Goal: Task Accomplishment & Management: Manage account settings

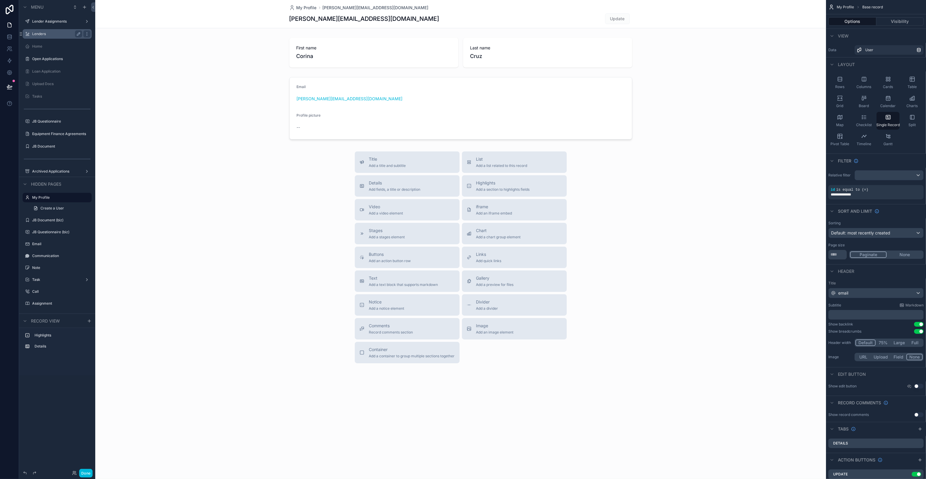
click at [54, 34] on label "Lenders" at bounding box center [56, 34] width 48 height 5
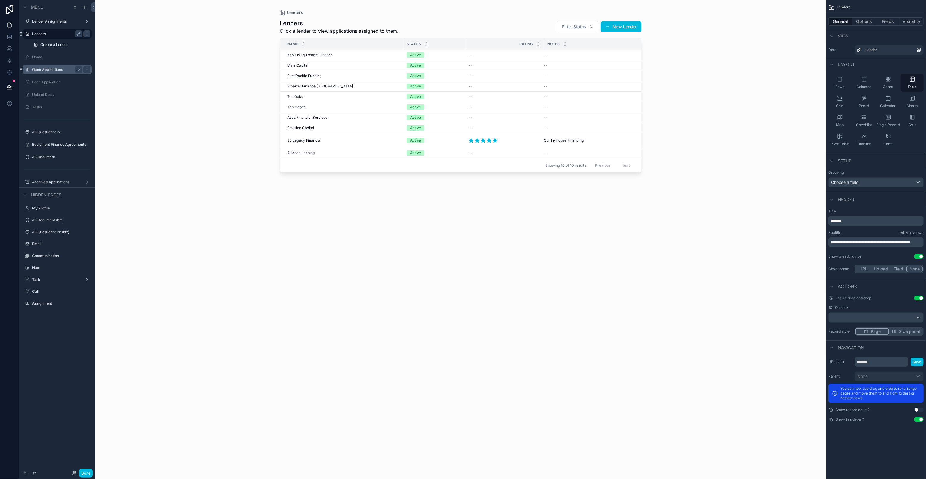
click at [50, 70] on label "Open Applications" at bounding box center [56, 69] width 48 height 5
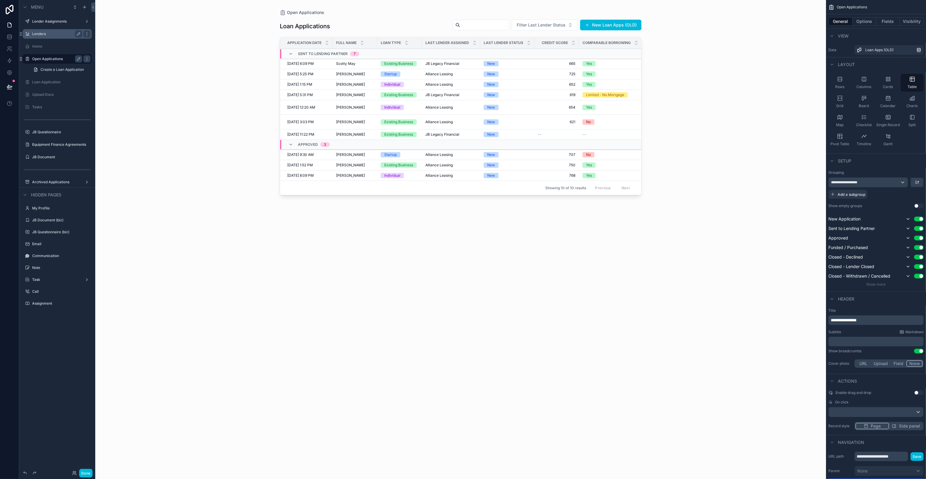
click at [76, 474] on div "Done" at bounding box center [81, 473] width 24 height 9
click at [74, 473] on icon at bounding box center [74, 473] width 5 height 5
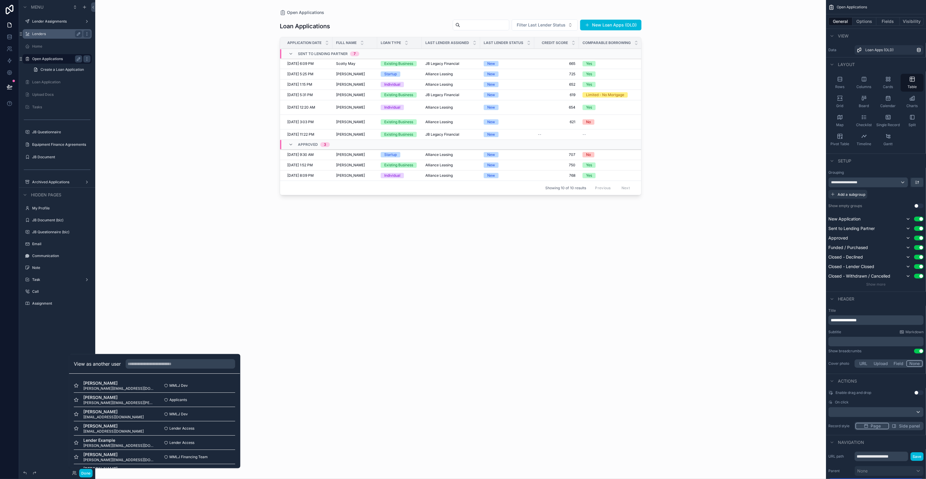
click at [102, 366] on h2 "View as another user" at bounding box center [97, 363] width 47 height 7
click at [152, 360] on input "text" at bounding box center [181, 364] width 110 height 10
click at [110, 432] on span "[EMAIL_ADDRESS][DOMAIN_NAME]" at bounding box center [113, 431] width 60 height 5
click at [229, 429] on button "Select" at bounding box center [227, 428] width 15 height 9
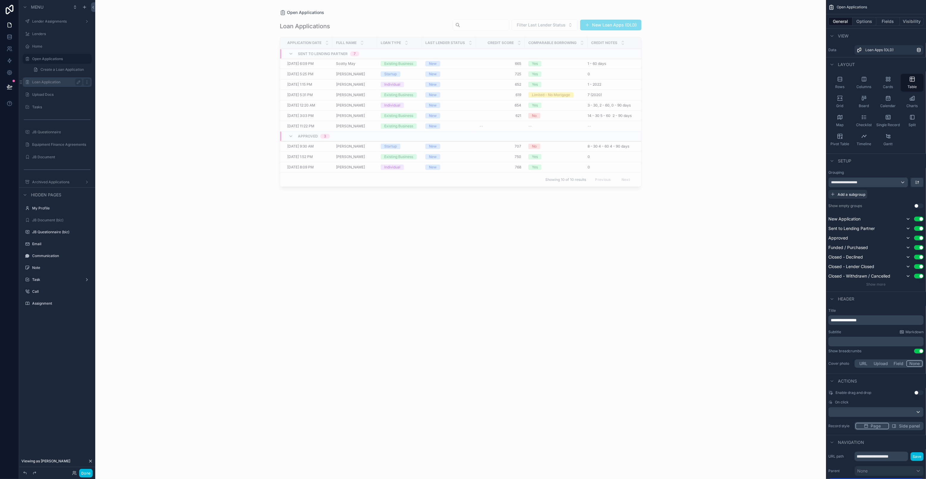
click at [51, 80] on label "Loan Application" at bounding box center [56, 82] width 48 height 5
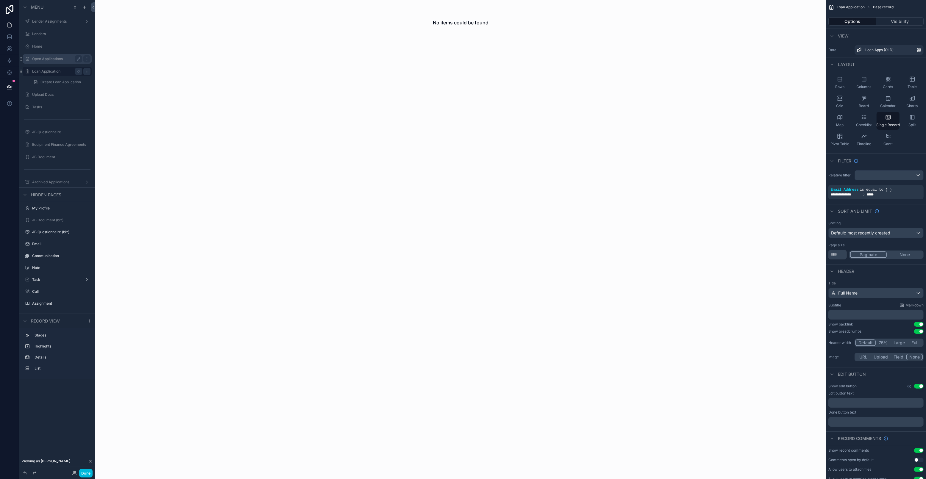
click at [48, 57] on label "Open Applications" at bounding box center [56, 59] width 48 height 5
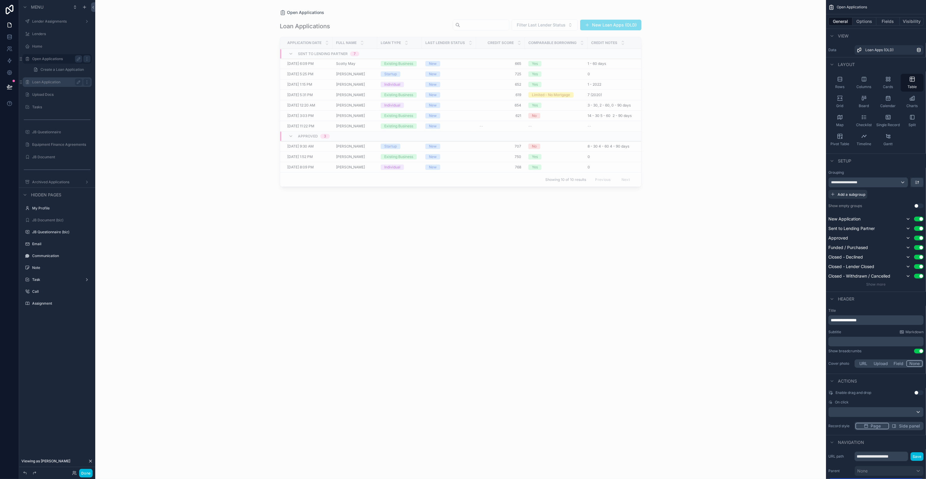
click at [362, 66] on div "scrollable content" at bounding box center [460, 236] width 381 height 472
click at [361, 64] on div "[PERSON_NAME] May [PERSON_NAME] May" at bounding box center [350, 63] width 37 height 5
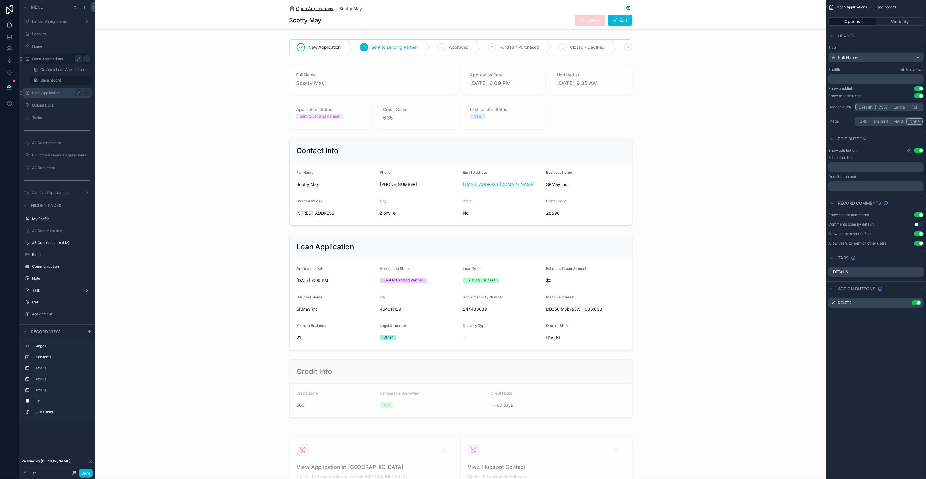
click at [322, 10] on span "Open Applications" at bounding box center [314, 9] width 37 height 6
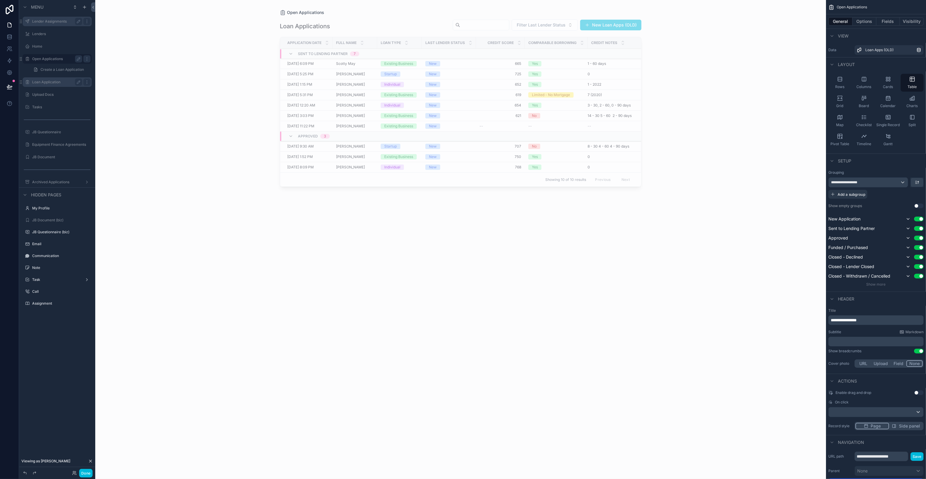
click at [49, 20] on label "Lender Assignments" at bounding box center [56, 21] width 48 height 5
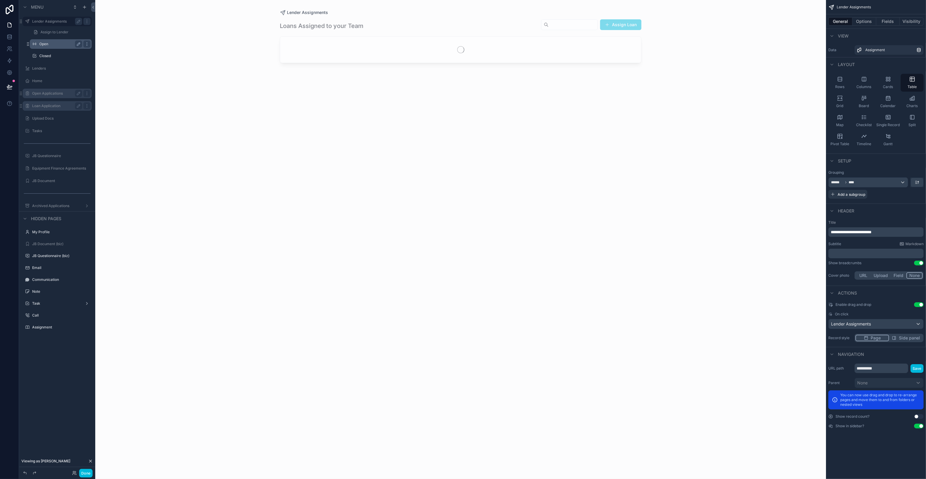
click at [49, 42] on label "Open" at bounding box center [59, 44] width 40 height 5
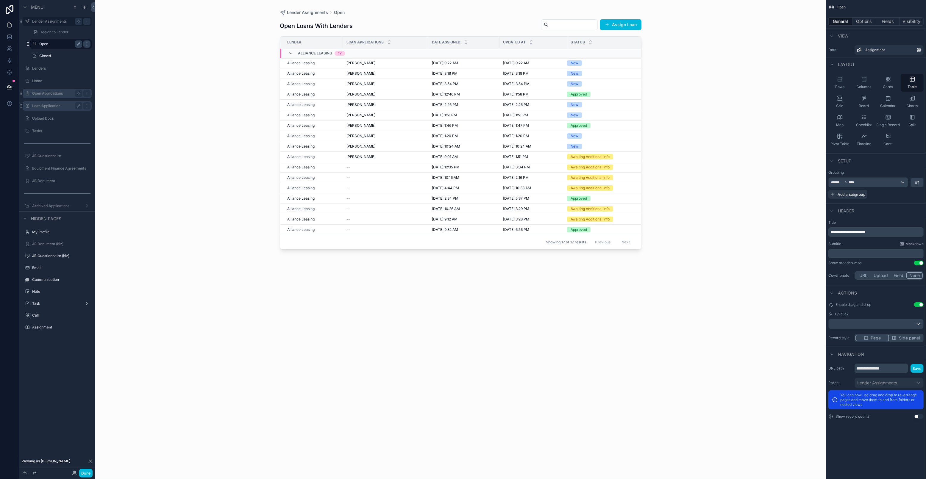
click at [397, 63] on div "scrollable content" at bounding box center [460, 236] width 381 height 472
click at [397, 63] on div "[PERSON_NAME]" at bounding box center [385, 63] width 78 height 5
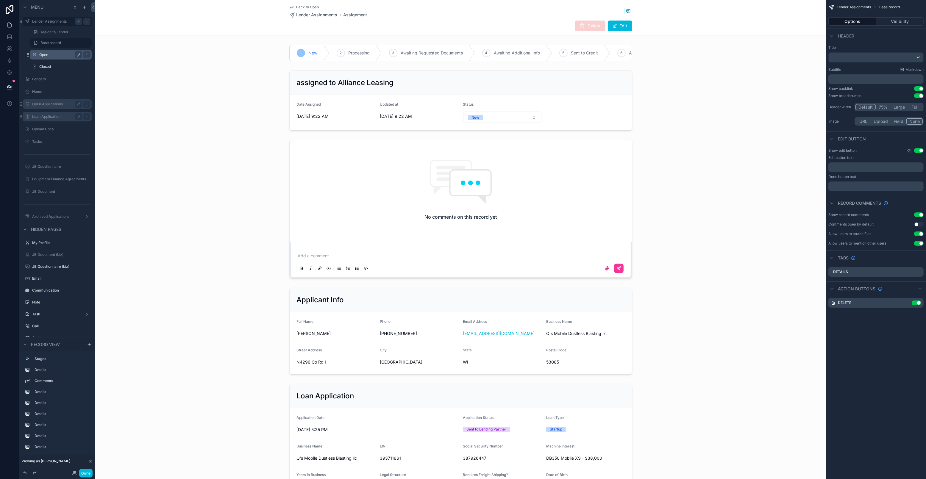
click at [57, 21] on label "Lender Assignments" at bounding box center [56, 21] width 48 height 5
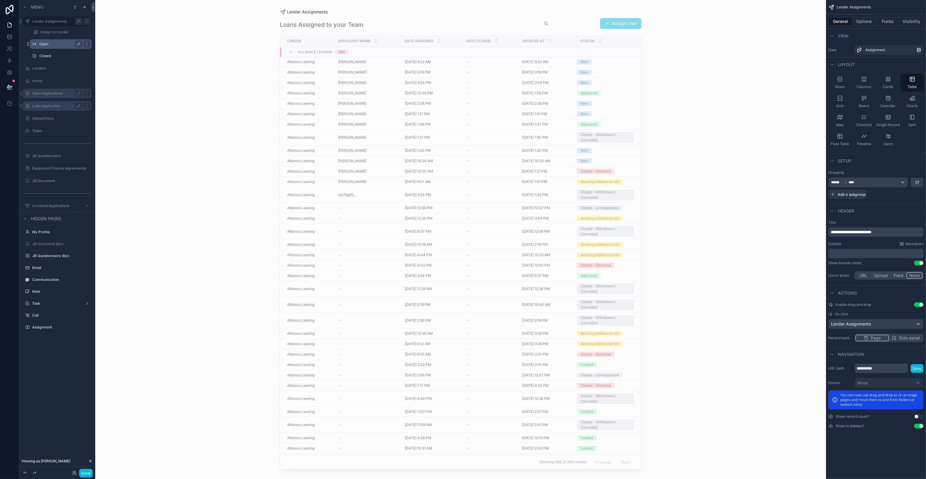
click at [366, 60] on div "scrollable content" at bounding box center [460, 236] width 381 height 472
click at [364, 62] on div "[PERSON_NAME]" at bounding box center [368, 62] width 60 height 5
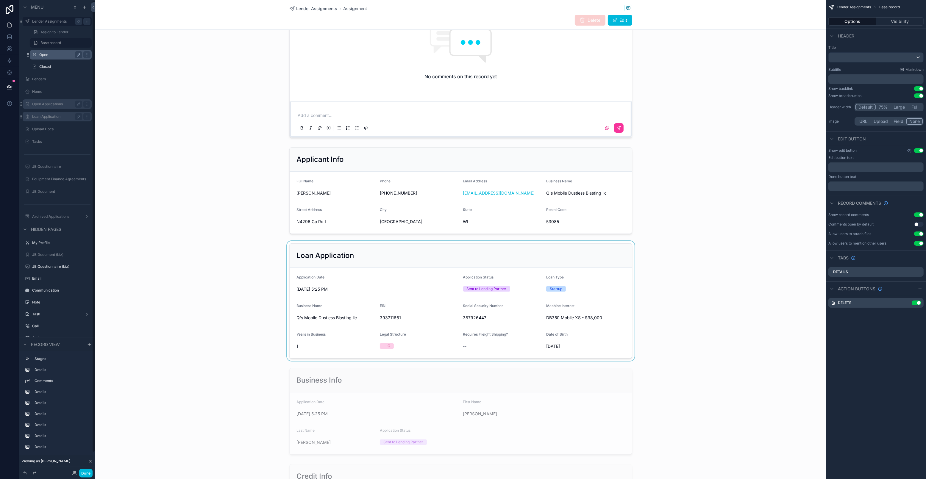
scroll to position [187, 0]
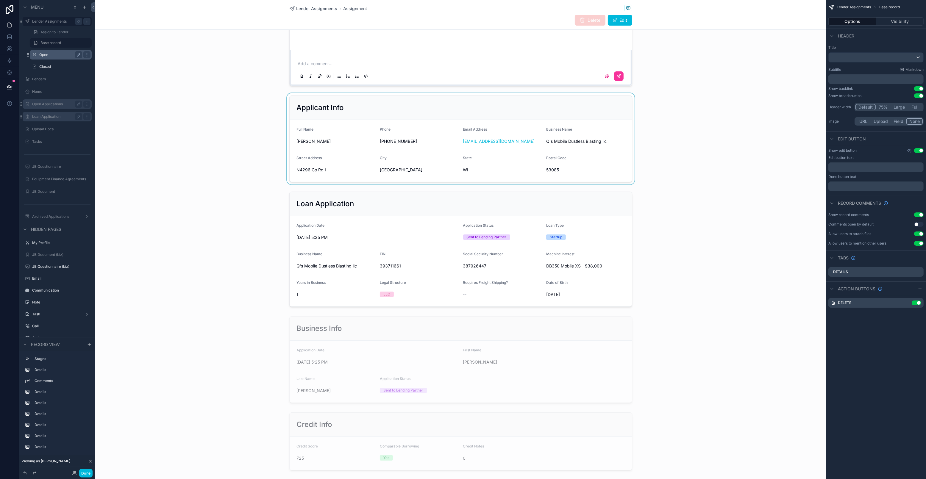
click at [618, 166] on div "scrollable content" at bounding box center [460, 138] width 731 height 91
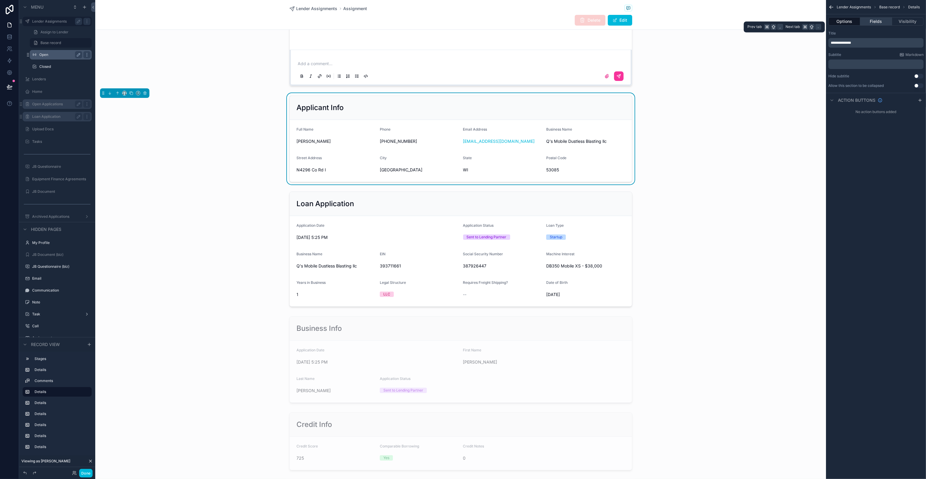
click at [880, 20] on button "Fields" at bounding box center [876, 21] width 32 height 8
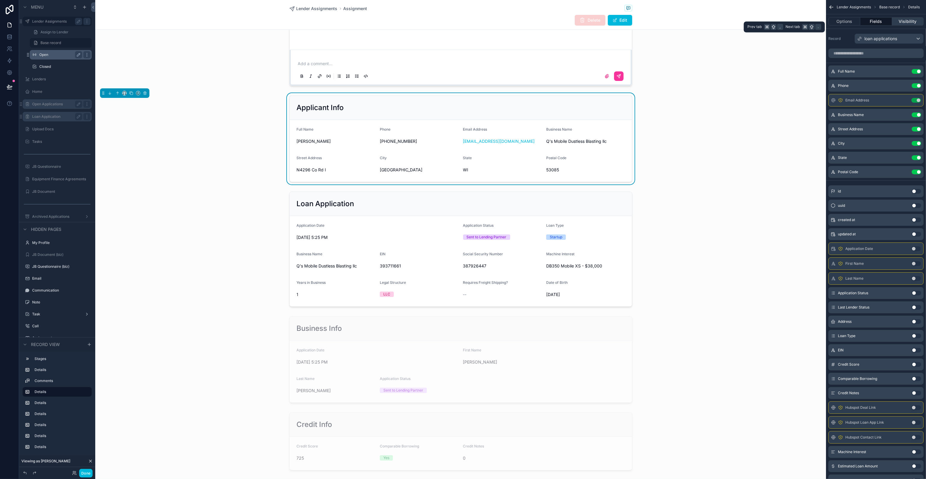
click at [909, 20] on button "Visibility" at bounding box center [908, 21] width 32 height 8
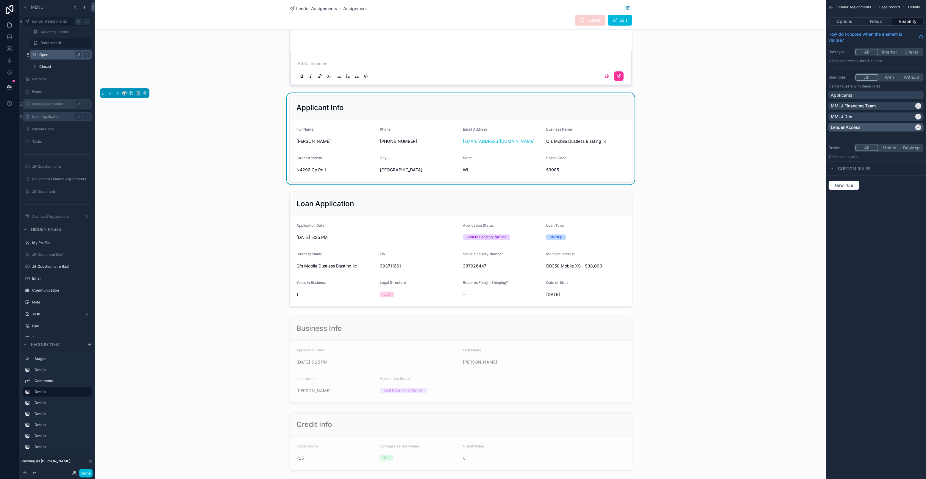
click at [880, 126] on div "Lender Access" at bounding box center [872, 127] width 83 height 6
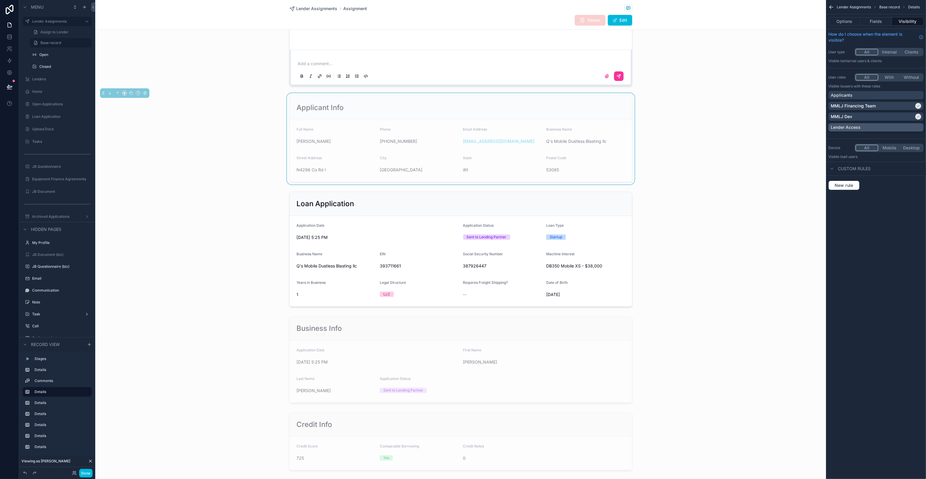
click at [880, 126] on div "Lender Access" at bounding box center [876, 127] width 90 height 6
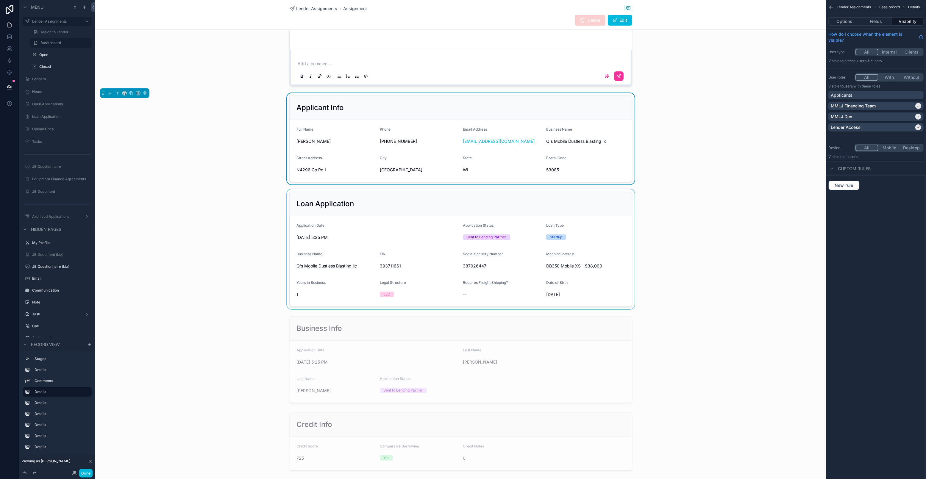
click at [617, 232] on div "scrollable content" at bounding box center [460, 249] width 731 height 120
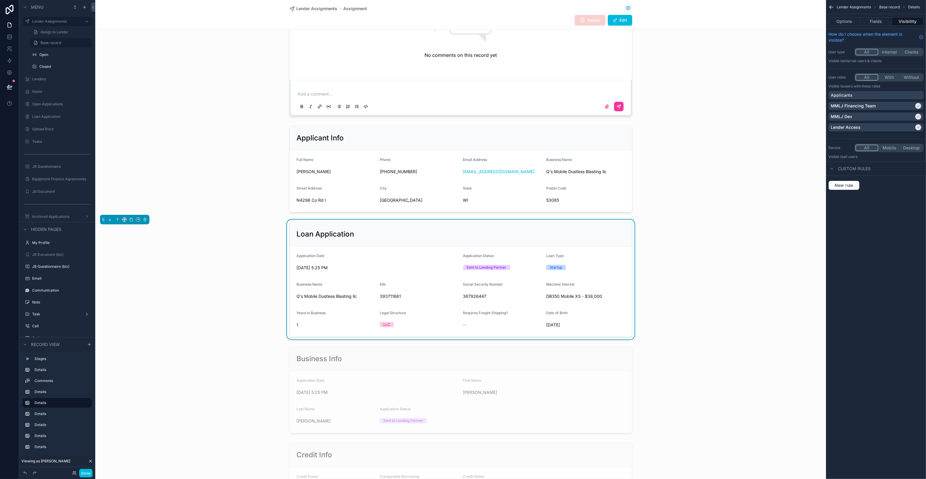
scroll to position [130, 0]
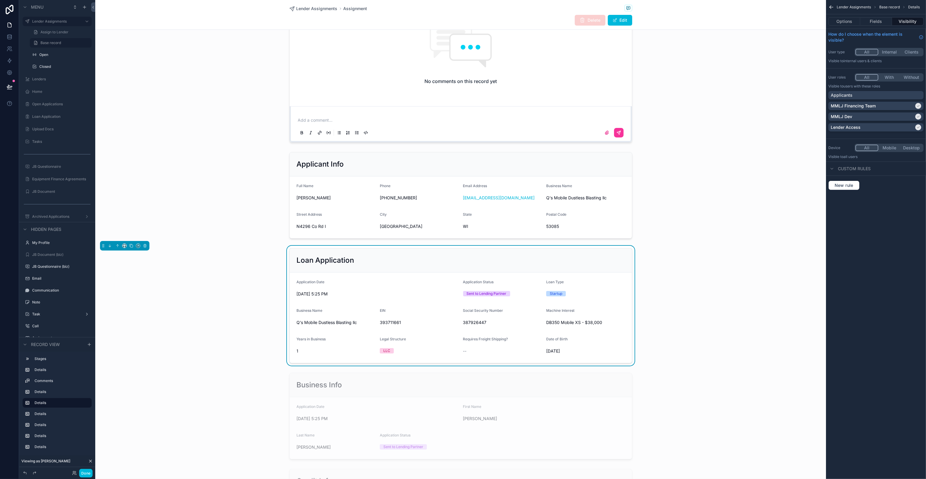
click at [665, 268] on div "Loan Application Application Date [DATE] 5:25 PM Application Status Sent to Len…" at bounding box center [460, 306] width 731 height 120
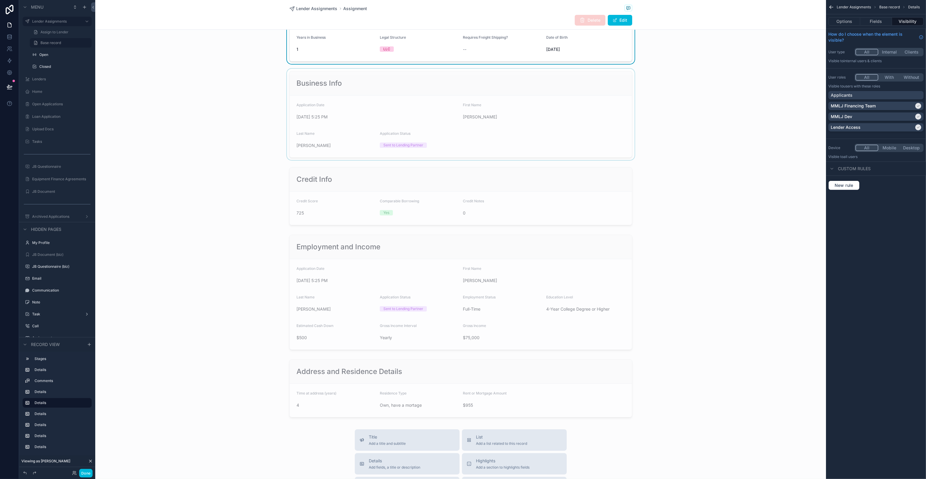
scroll to position [433, 0]
click at [556, 142] on div "scrollable content" at bounding box center [460, 112] width 731 height 91
click at [734, 187] on div "scrollable content" at bounding box center [460, 194] width 731 height 63
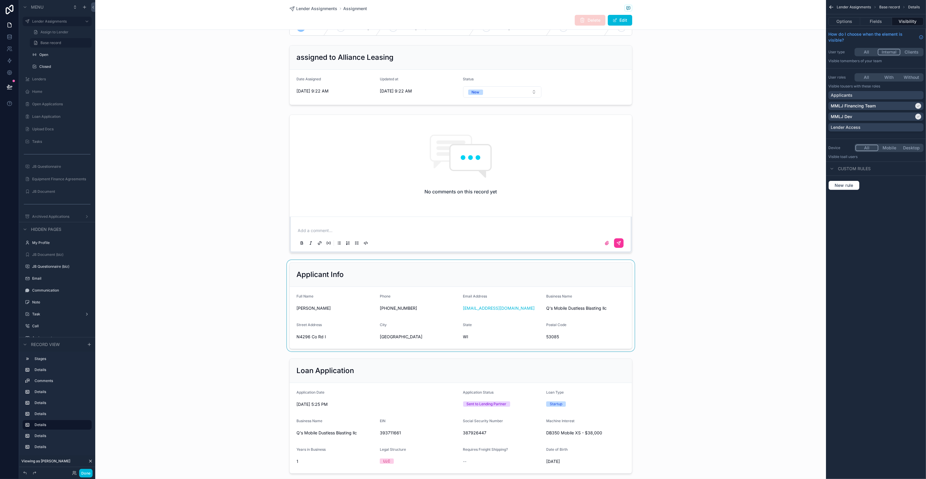
scroll to position [15, 0]
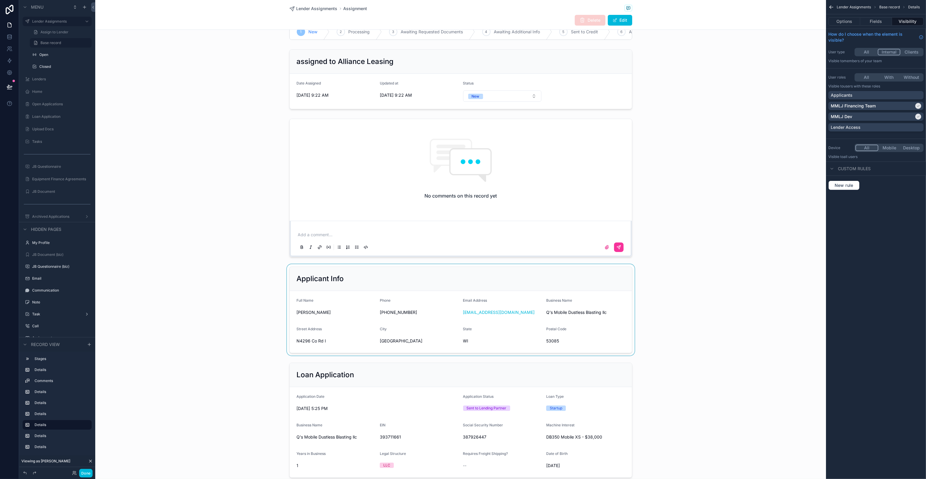
click at [242, 272] on div "scrollable content" at bounding box center [460, 309] width 731 height 91
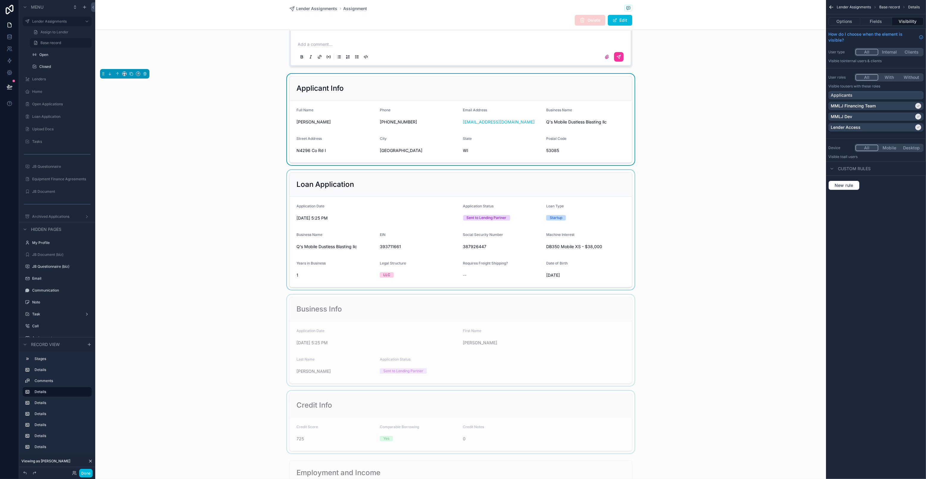
scroll to position [207, 0]
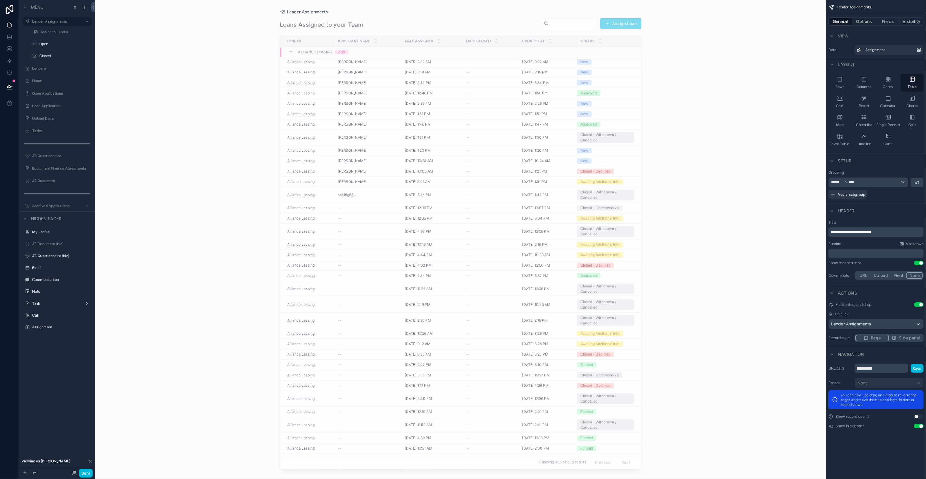
click at [576, 22] on input "scrollable content" at bounding box center [572, 23] width 49 height 8
type input "****"
click at [577, 20] on input "****" at bounding box center [565, 23] width 49 height 8
click at [709, 24] on div "Lender Assignments Loans Assigned to your Team **** Assign Loan Lender Applican…" at bounding box center [460, 239] width 731 height 479
click at [596, 24] on button "Clear" at bounding box center [593, 23] width 7 height 5
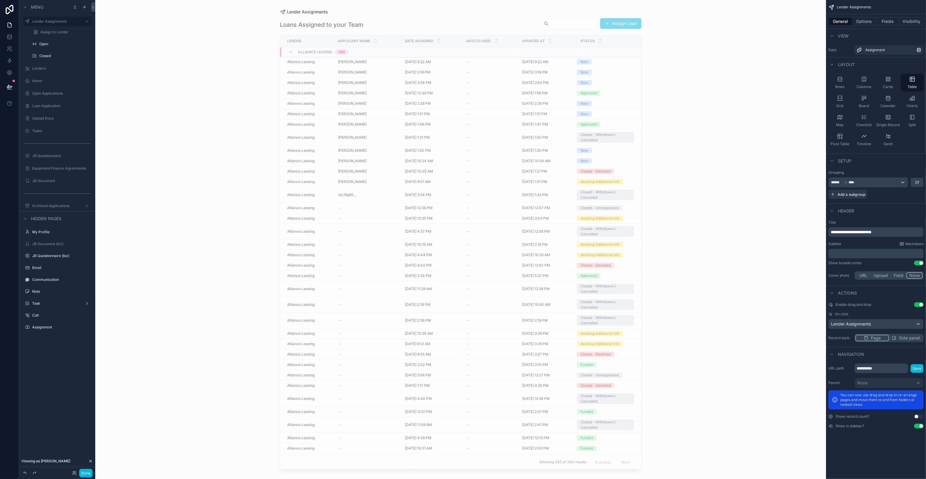
click at [594, 24] on input "scrollable content" at bounding box center [572, 23] width 49 height 8
click at [317, 62] on div "Alliance Leasing" at bounding box center [308, 61] width 43 height 5
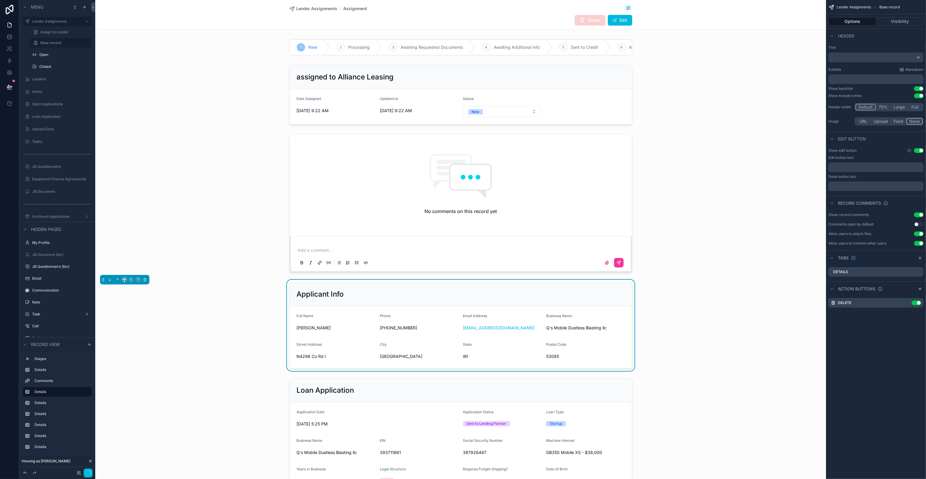
click at [584, 287] on div "Applicant Info" at bounding box center [461, 294] width 342 height 24
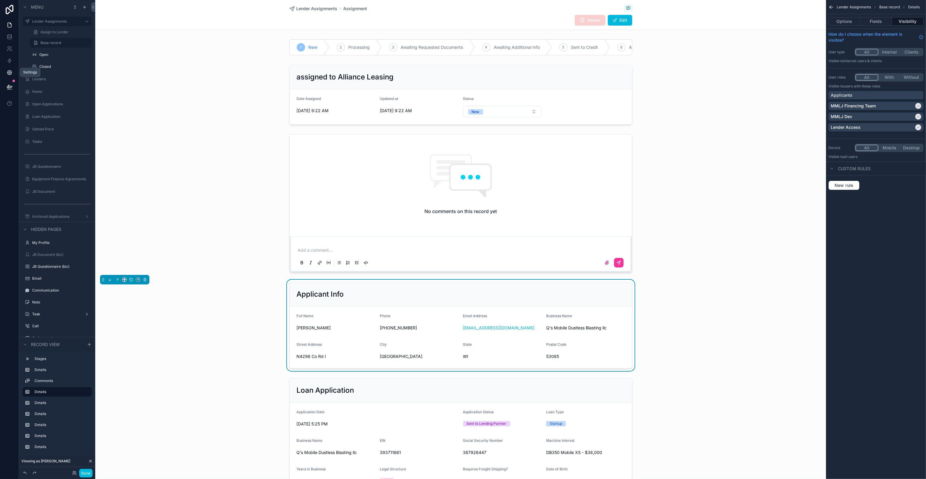
click at [10, 71] on icon at bounding box center [9, 73] width 4 height 4
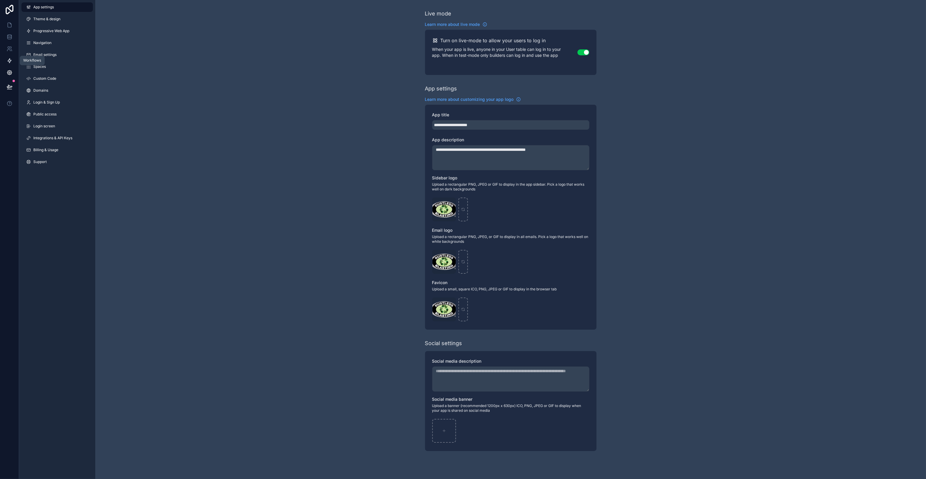
click at [10, 58] on icon at bounding box center [10, 61] width 6 height 6
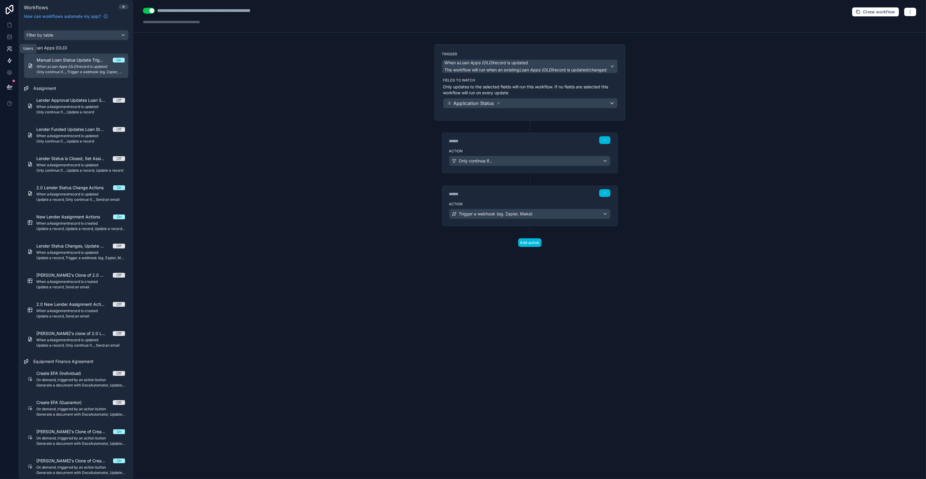
click at [10, 50] on icon at bounding box center [10, 49] width 6 height 6
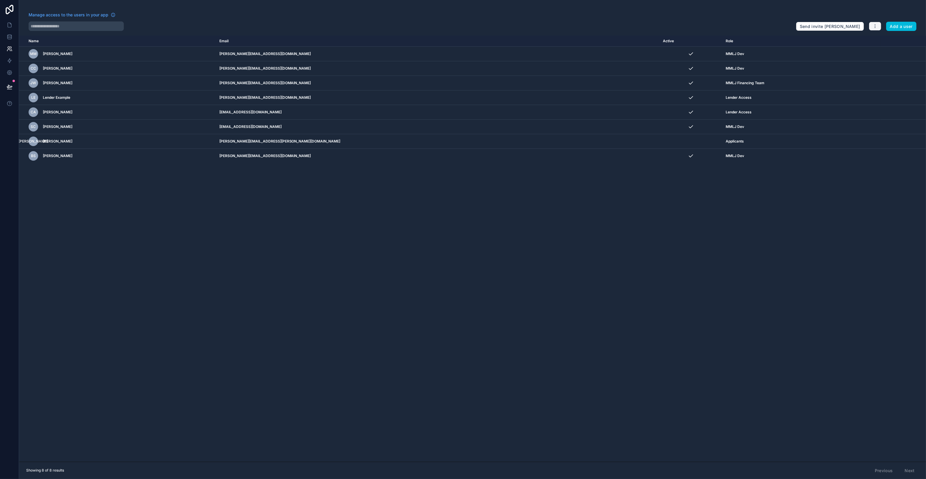
click at [873, 28] on icon "button" at bounding box center [875, 26] width 5 height 5
click at [898, 27] on button "Add a user" at bounding box center [901, 27] width 31 height 10
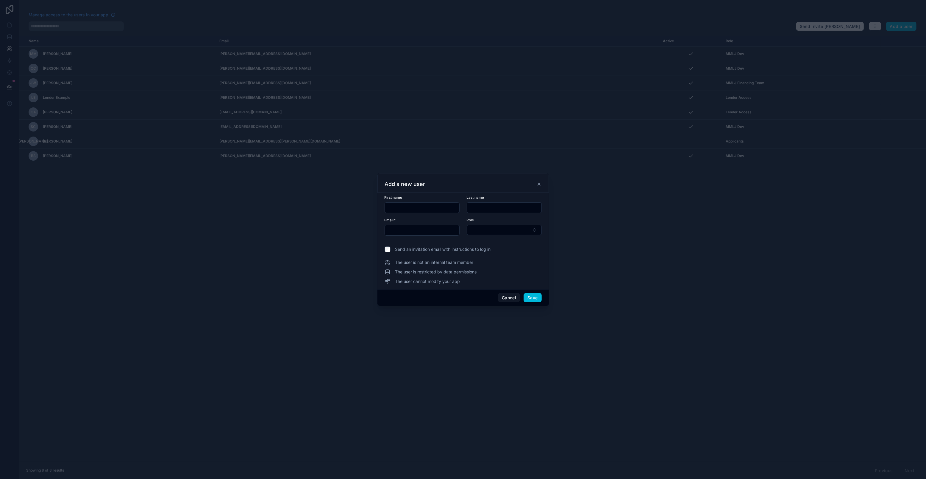
click at [438, 206] on input "text" at bounding box center [422, 208] width 74 height 8
type input "******"
type input "**"
type input "*******"
type input "******"
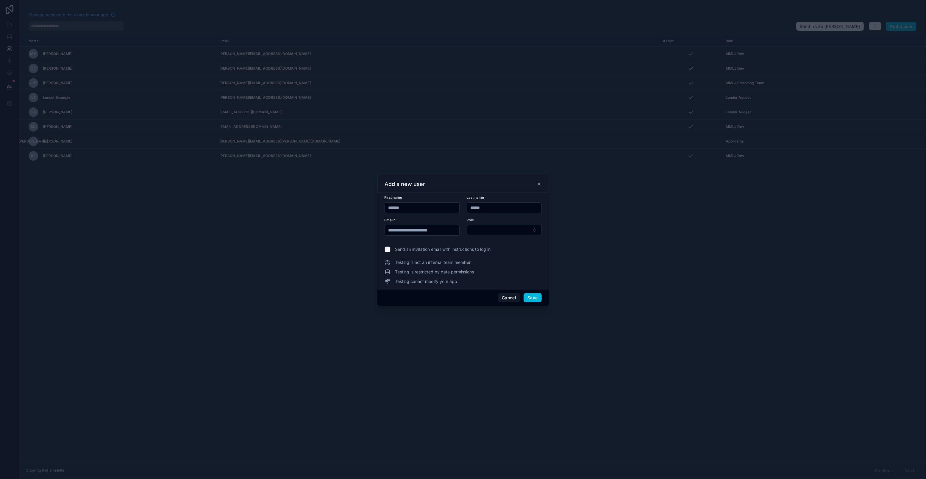
type input "**********"
click at [439, 233] on input "**********" at bounding box center [422, 230] width 74 height 8
click at [440, 232] on input "**********" at bounding box center [422, 230] width 74 height 8
click at [497, 230] on button "Select Button" at bounding box center [504, 230] width 75 height 10
click at [494, 285] on div "Lender Access" at bounding box center [504, 282] width 83 height 10
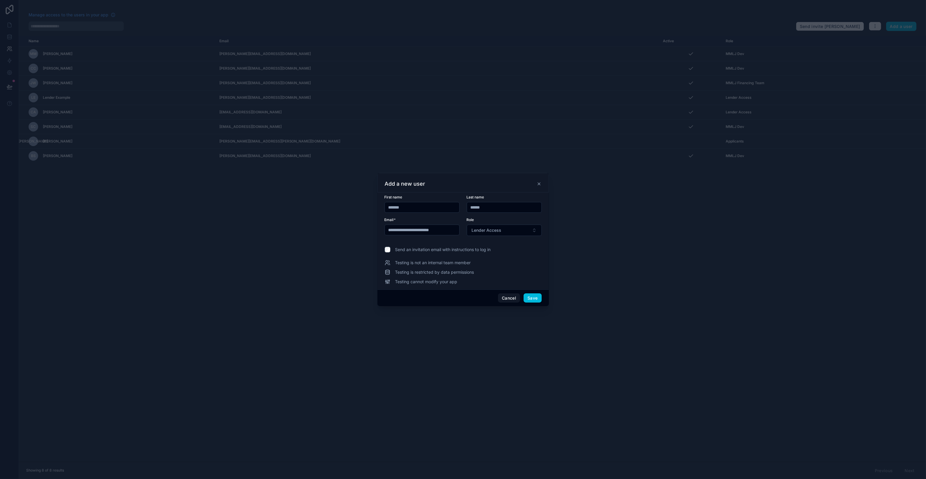
drag, startPoint x: 440, startPoint y: 229, endPoint x: 441, endPoint y: 232, distance: 3.2
click at [443, 229] on input "**********" at bounding box center [422, 230] width 74 height 8
type input "**********"
click at [536, 298] on button "Save" at bounding box center [532, 298] width 18 height 10
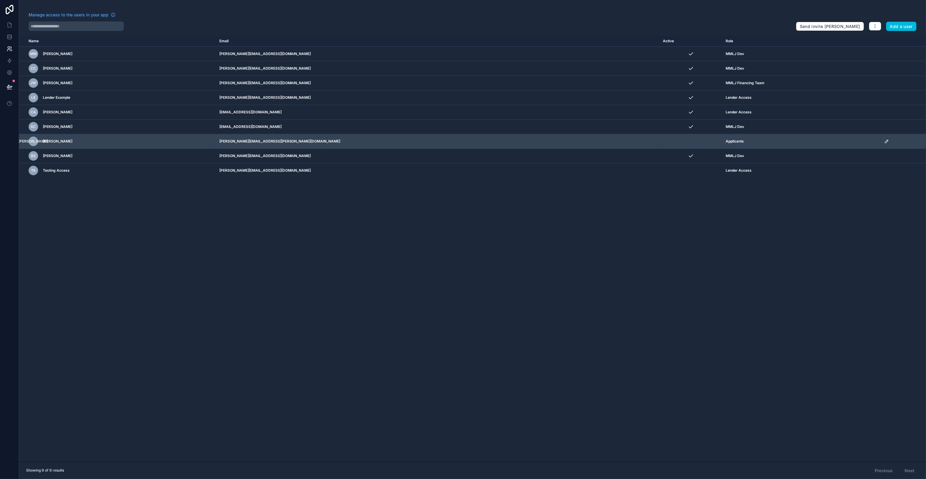
click at [348, 144] on td "[PERSON_NAME][EMAIL_ADDRESS][PERSON_NAME][DOMAIN_NAME]" at bounding box center [438, 141] width 444 height 15
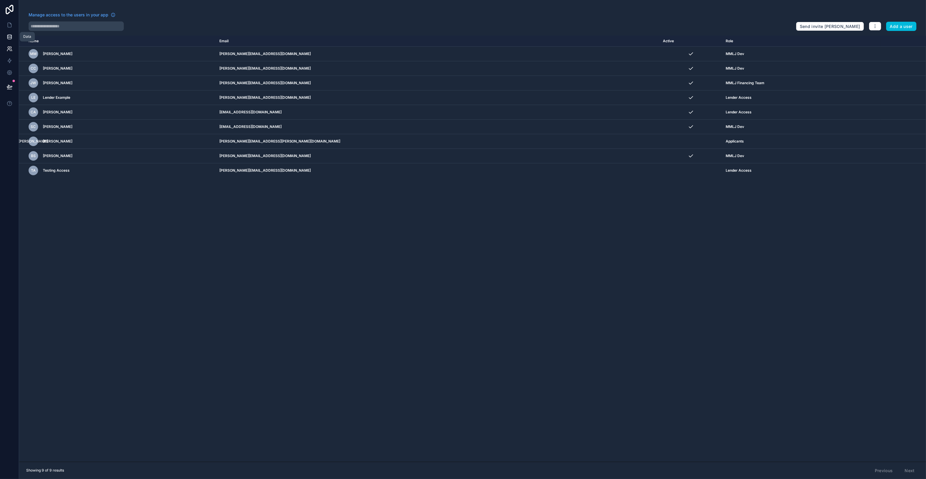
click at [9, 34] on icon at bounding box center [10, 37] width 6 height 6
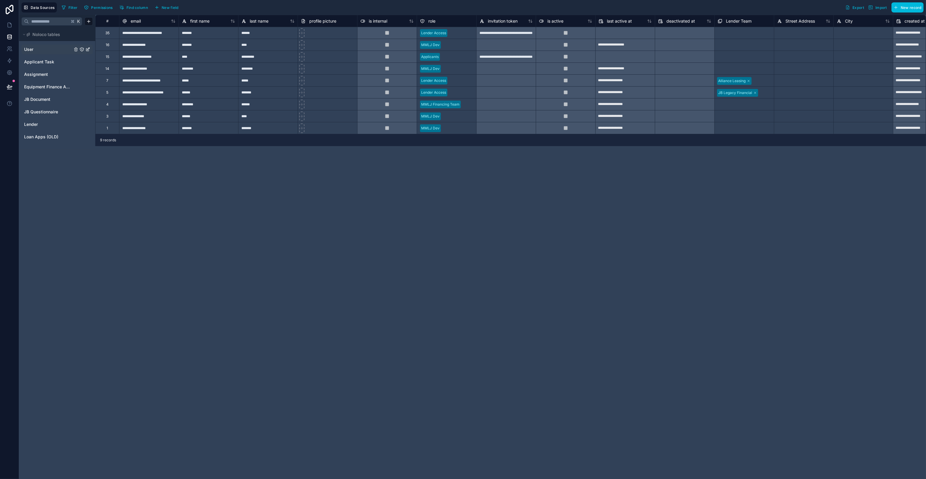
click at [39, 50] on link "User" at bounding box center [48, 49] width 48 height 6
click at [734, 35] on div "Select a Lender Team" at bounding box center [736, 33] width 37 height 5
click at [759, 32] on div at bounding box center [763, 33] width 13 height 6
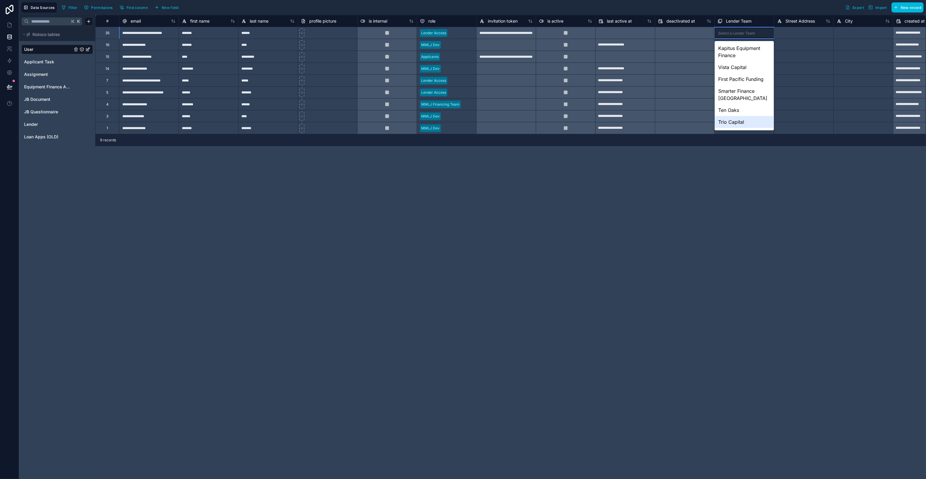
scroll to position [46, 0]
click at [729, 125] on div "Alliance Leasing" at bounding box center [743, 131] width 59 height 12
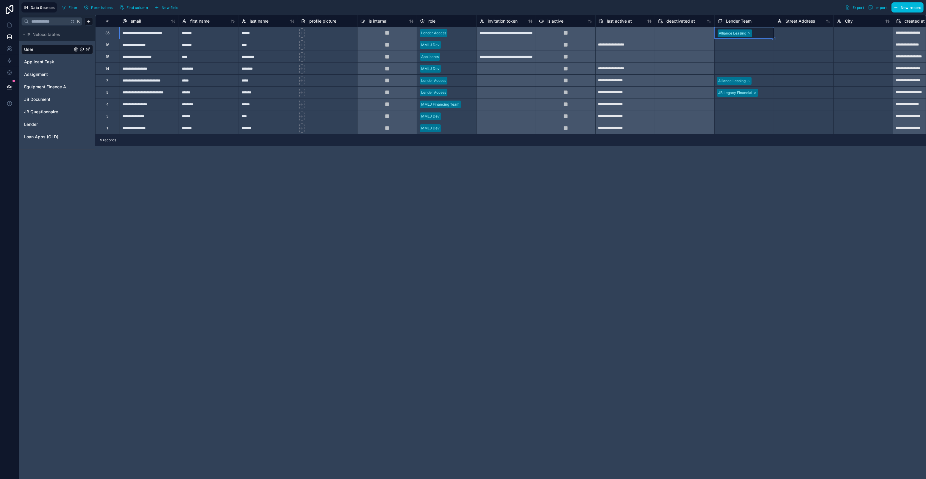
click at [760, 193] on div "**********" at bounding box center [510, 247] width 831 height 464
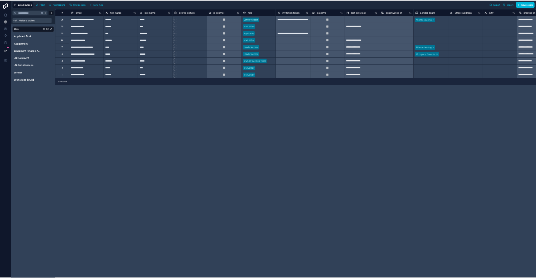
scroll to position [0, 0]
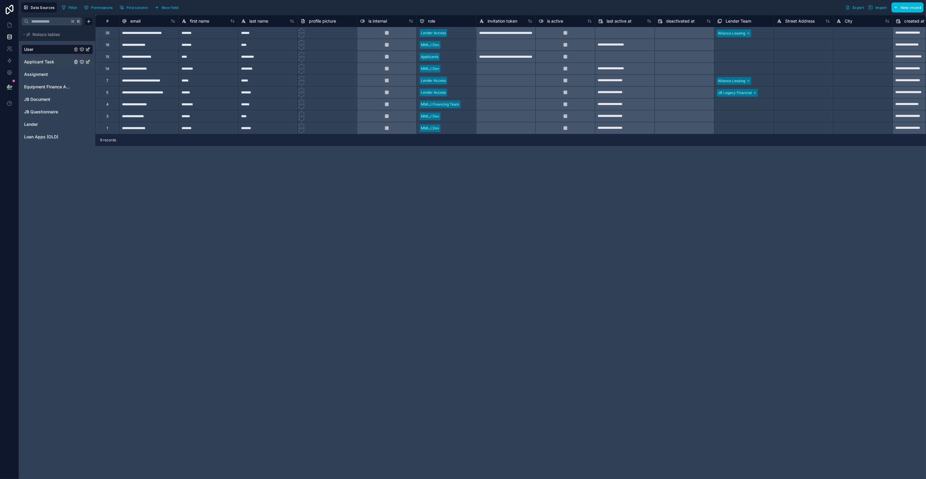
click at [41, 62] on span "Applicant Task" at bounding box center [39, 62] width 30 height 6
